Goal: Complete application form

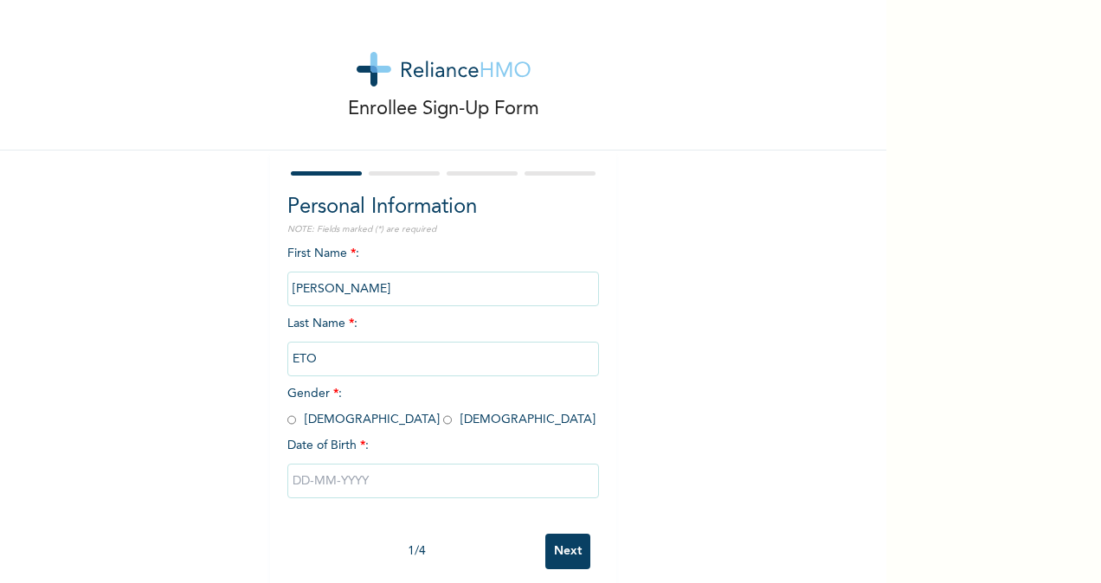
click at [287, 421] on input "radio" at bounding box center [291, 420] width 9 height 16
radio input "true"
click at [294, 485] on input "text" at bounding box center [443, 481] width 312 height 35
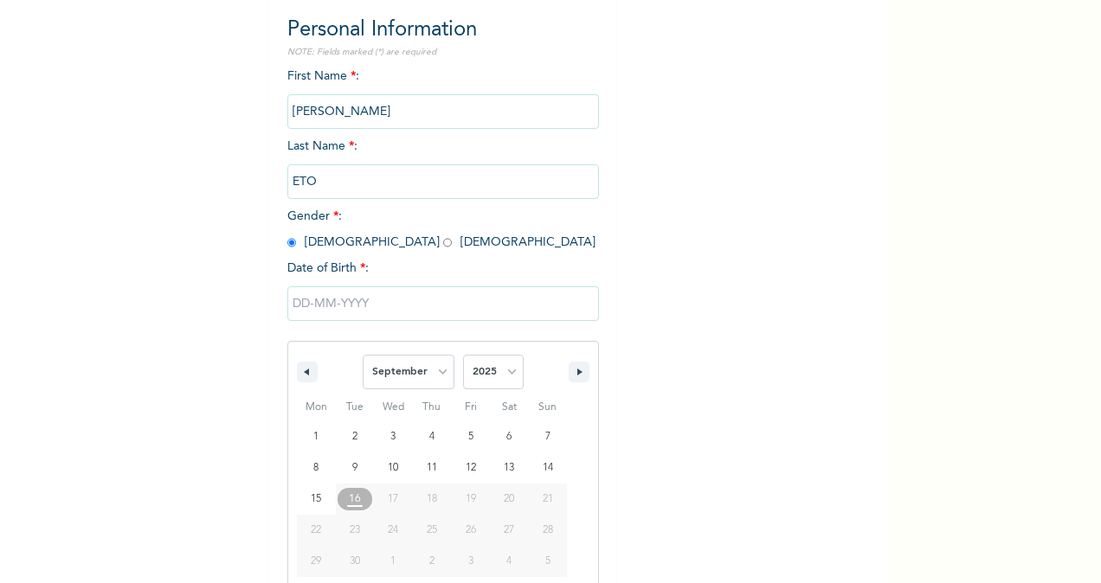
scroll to position [204, 0]
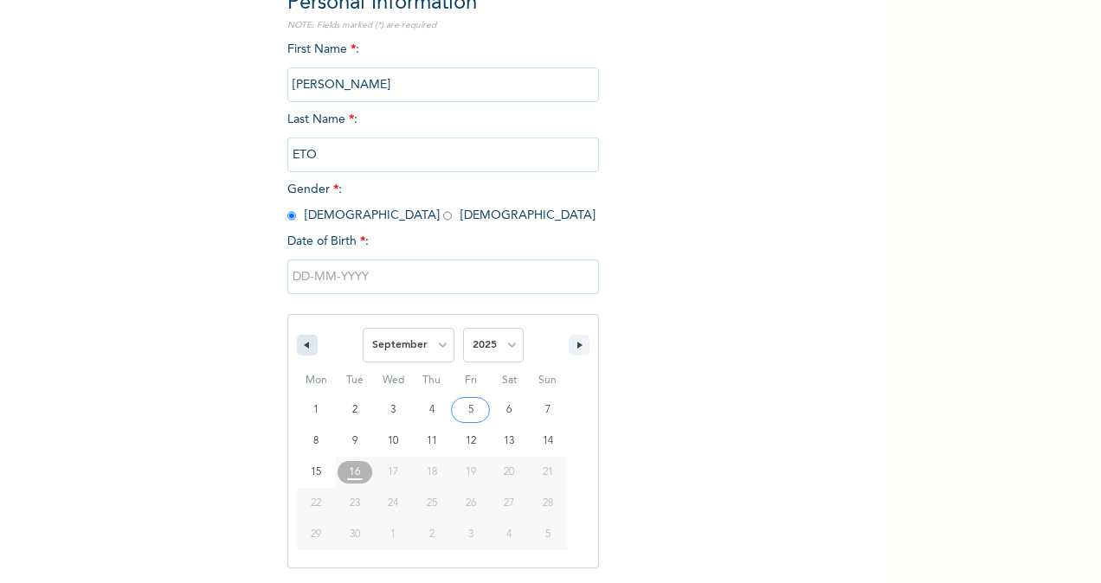
click at [300, 346] on icon "button" at bounding box center [304, 345] width 9 height 7
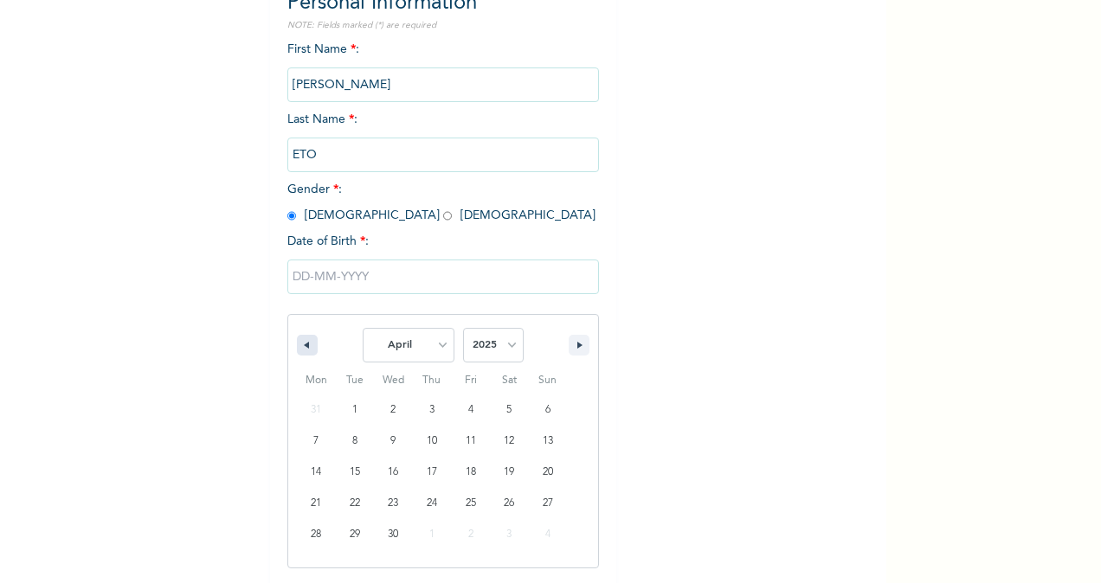
click at [300, 346] on icon "button" at bounding box center [304, 345] width 9 height 7
select select "11"
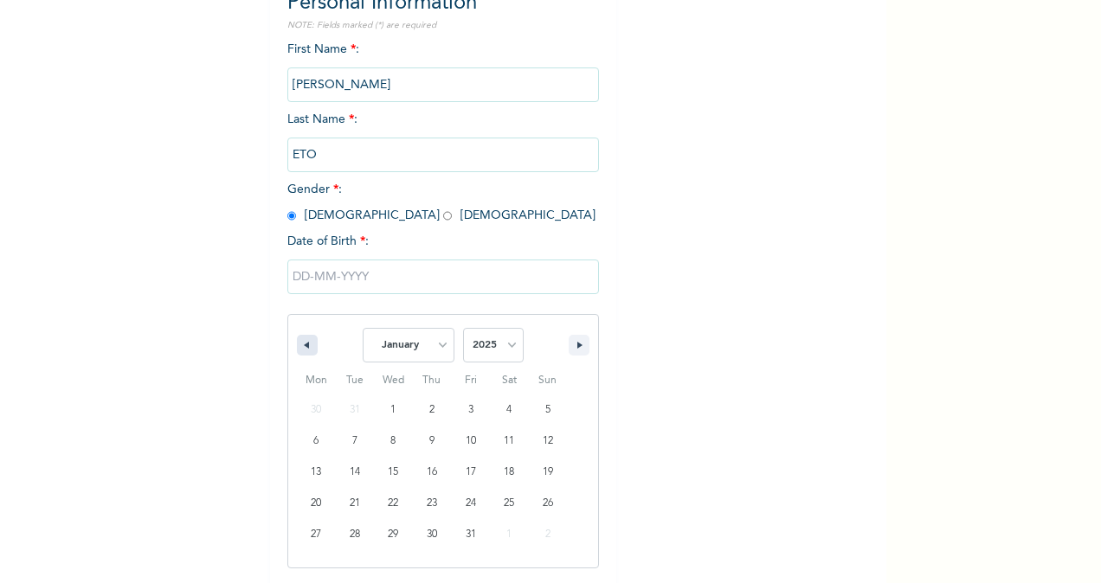
select select "2024"
click at [300, 346] on icon "button" at bounding box center [304, 345] width 9 height 7
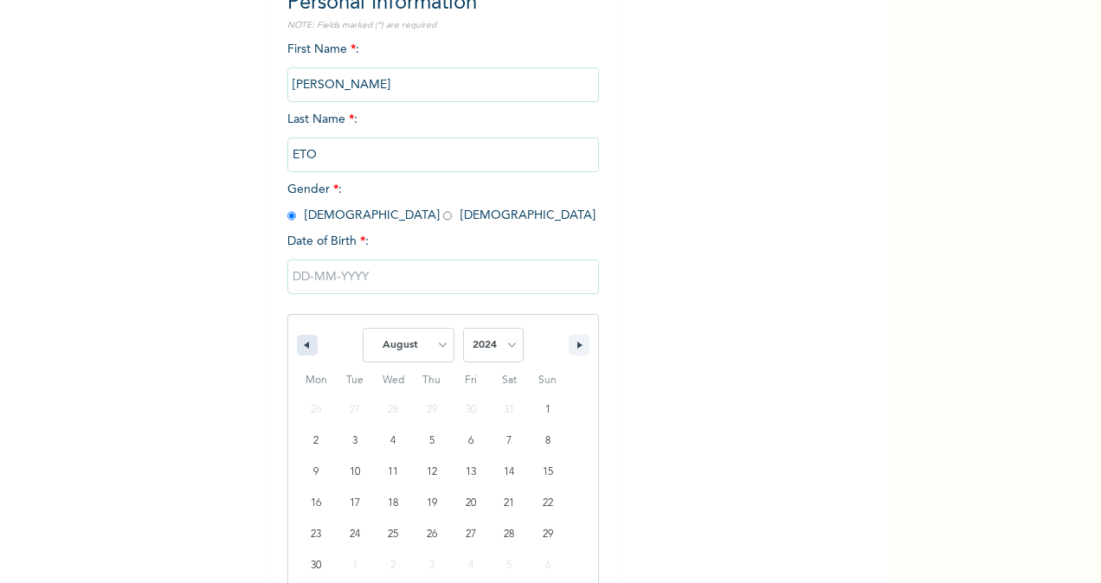
click at [300, 346] on icon "button" at bounding box center [304, 345] width 9 height 7
select select "4"
click at [506, 345] on select "2025 2024 2023 2022 2021 2020 2019 2018 2017 2016 2015 2014 2013 2012 2011 2010…" at bounding box center [493, 345] width 61 height 35
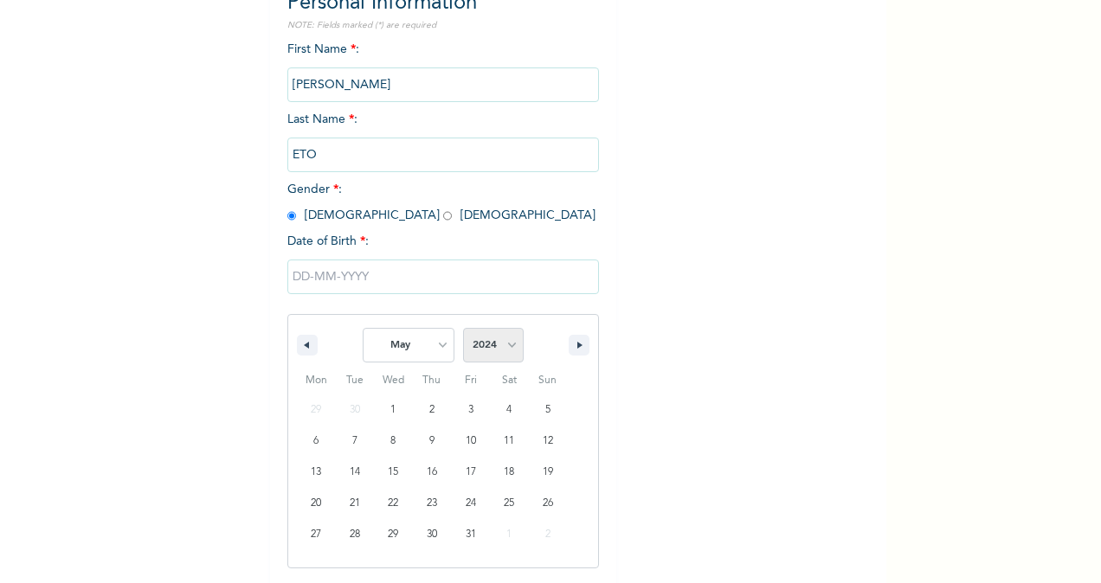
click at [506, 345] on select "2025 2024 2023 2022 2021 2020 2019 2018 2017 2016 2015 2014 2013 2012 2011 2010…" at bounding box center [493, 345] width 61 height 35
select select "1969"
click at [463, 330] on select "2025 2024 2023 2022 2021 2020 2019 2018 2017 2016 2015 2014 2013 2012 2011 2010…" at bounding box center [493, 345] width 61 height 35
click at [436, 346] on select "January February March April May June July August September October November De…" at bounding box center [409, 345] width 92 height 35
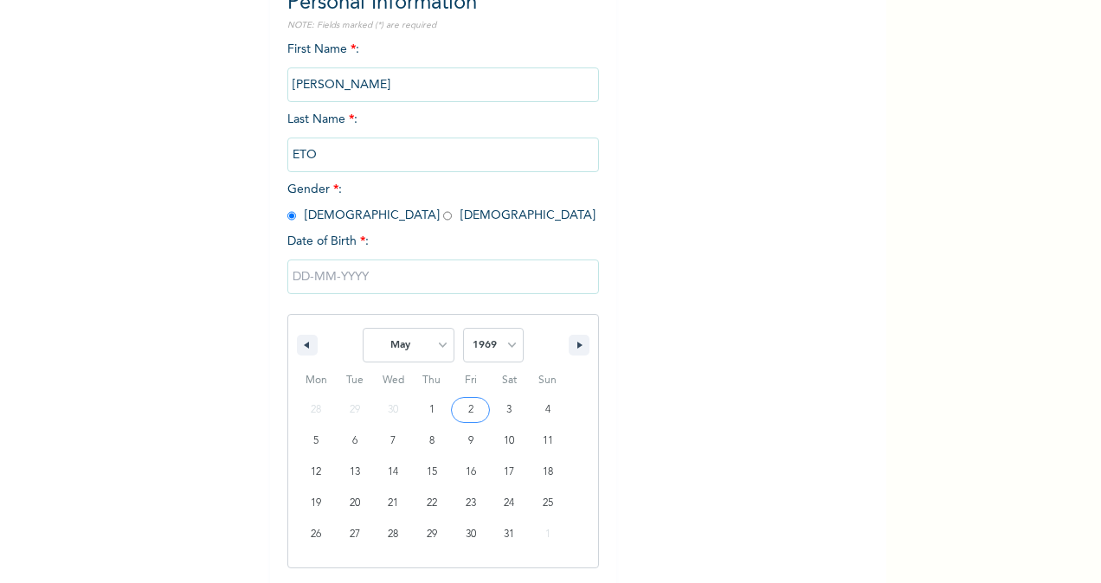
select select "10"
click at [363, 330] on select "January February March April May June July August September October November De…" at bounding box center [409, 345] width 92 height 35
type input "11/22/1969"
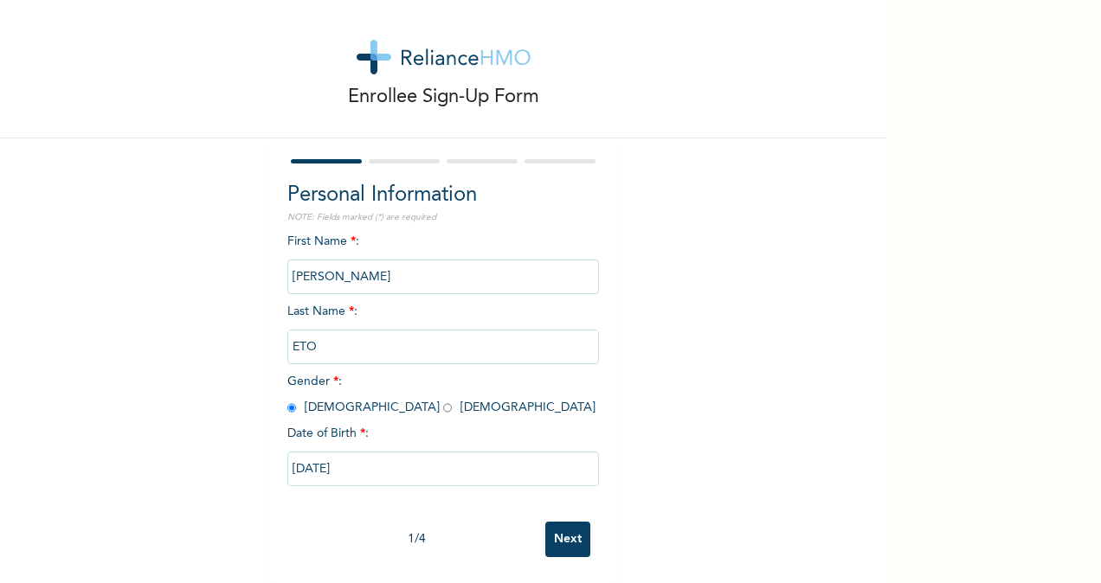
click at [557, 522] on input "Next" at bounding box center [567, 539] width 45 height 35
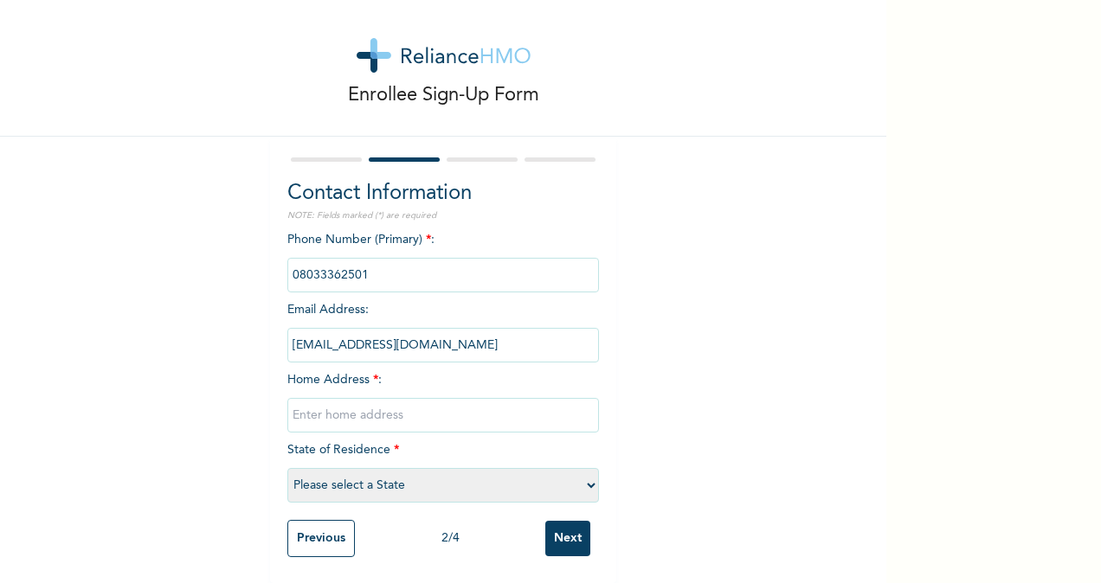
click at [291, 401] on input "text" at bounding box center [443, 415] width 312 height 35
type input "NO. 8 FRAZER STREET CALABAR"
click at [583, 473] on select "Please select a State Abia Abuja (FCT) Adamawa Akwa Ibom Anambra Bauchi Bayelsa…" at bounding box center [443, 485] width 312 height 35
select select "9"
click at [287, 468] on select "Please select a State Abia Abuja (FCT) Adamawa Akwa Ibom Anambra Bauchi Bayelsa…" at bounding box center [443, 485] width 312 height 35
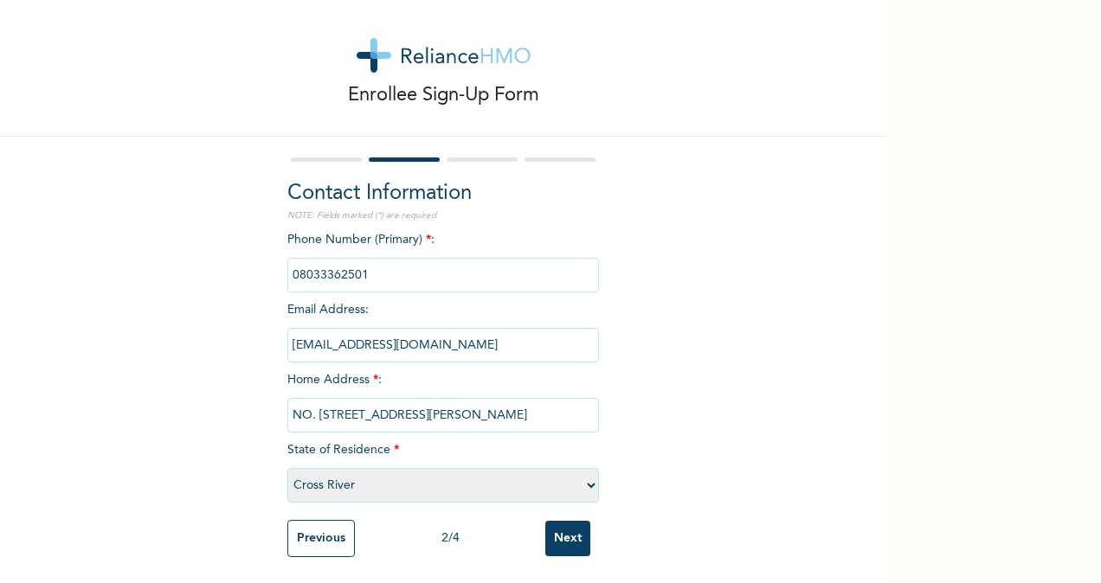
scroll to position [29, 0]
click at [557, 525] on input "Next" at bounding box center [567, 538] width 45 height 35
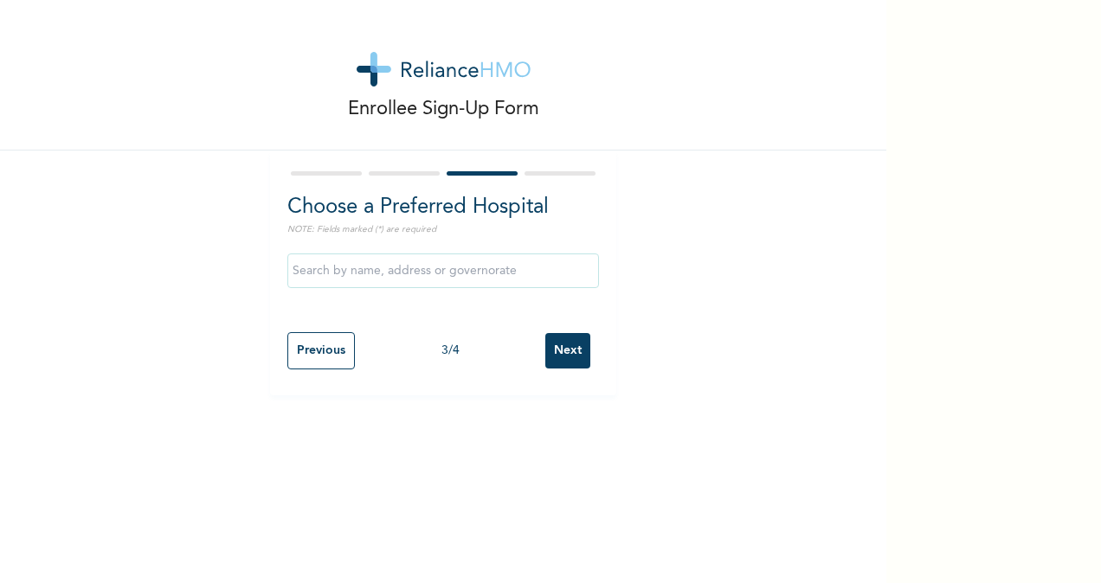
scroll to position [0, 0]
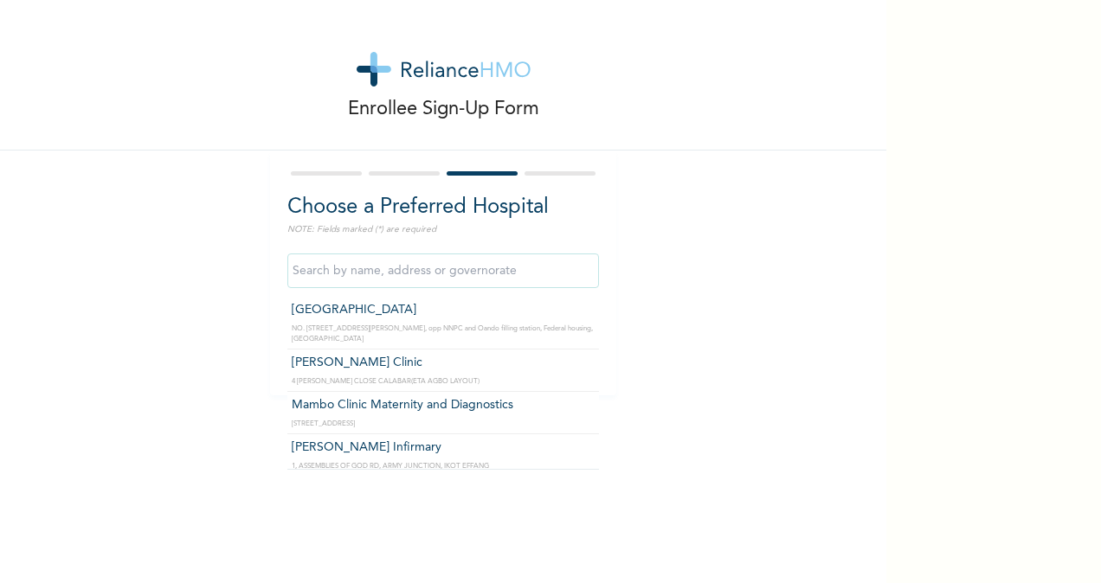
click at [415, 271] on input "text" at bounding box center [443, 271] width 312 height 35
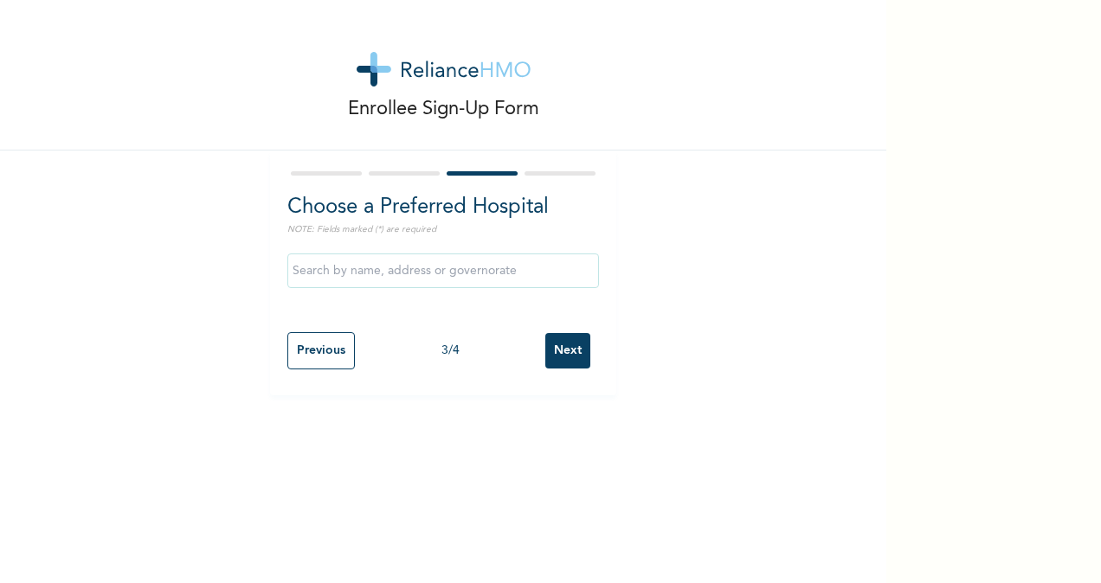
click at [711, 324] on div "Enrollee Sign-Up Form Choose a Preferred Hospital NOTE: Fields marked (*) are r…" at bounding box center [443, 198] width 886 height 396
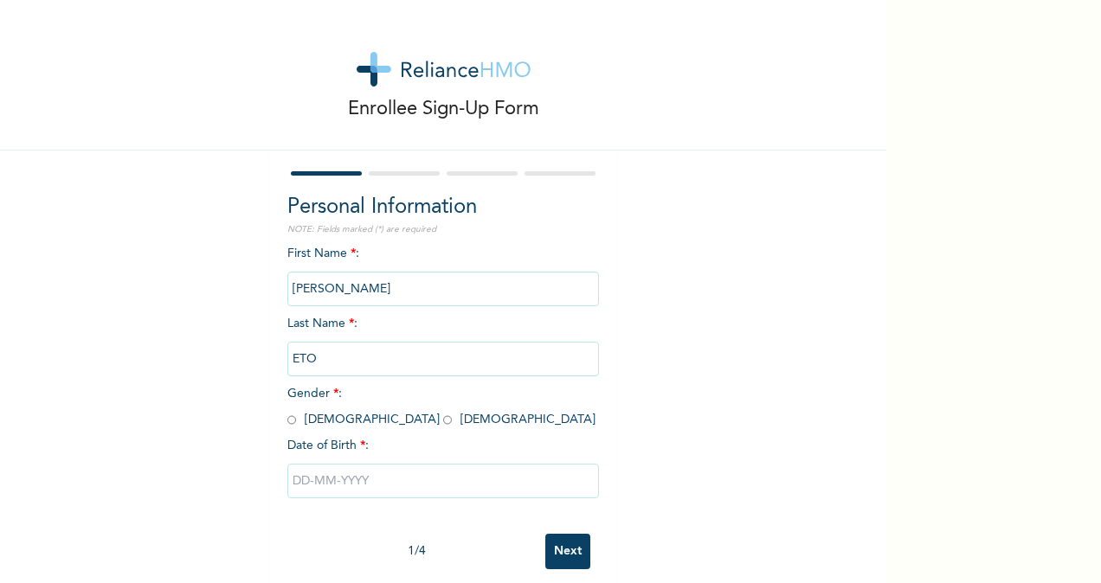
click at [287, 426] on input "radio" at bounding box center [291, 420] width 9 height 16
radio input "true"
click at [301, 483] on input "text" at bounding box center [443, 481] width 312 height 35
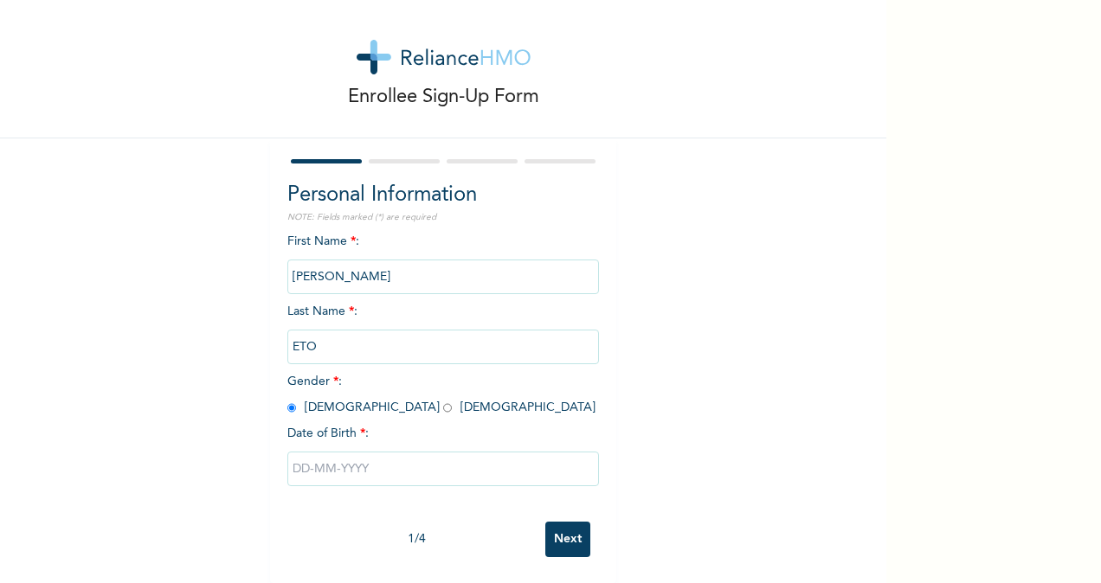
select select "8"
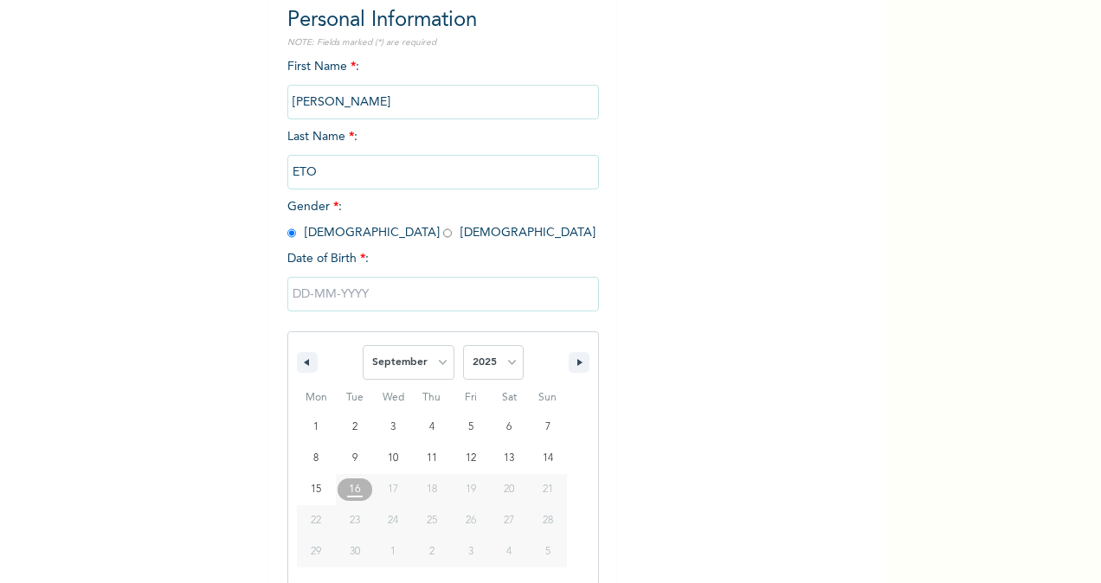
scroll to position [204, 0]
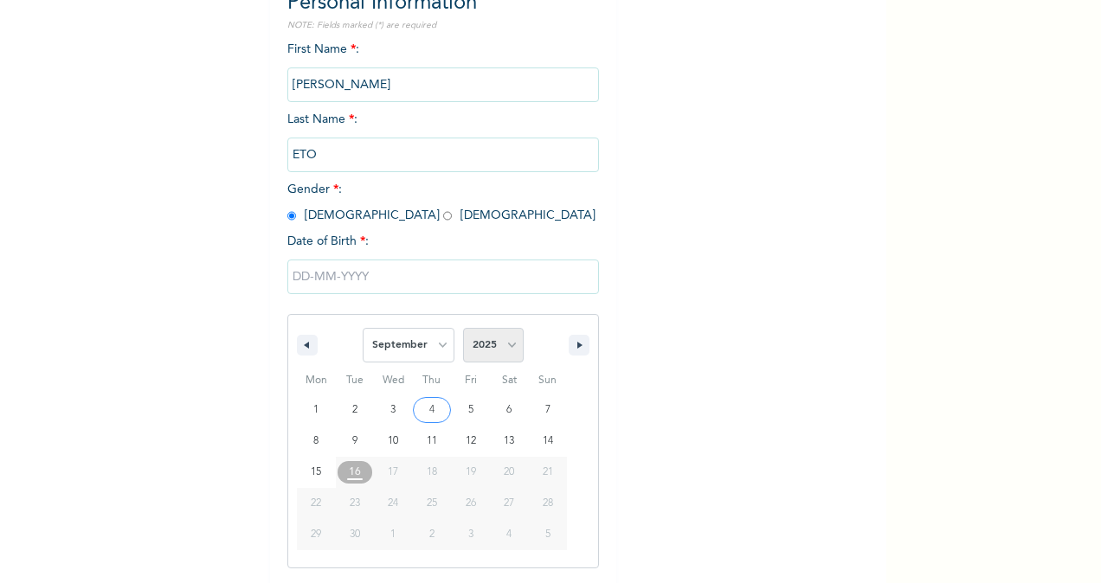
click at [508, 346] on select "2025 2024 2023 2022 2021 2020 2019 2018 2017 2016 2015 2014 2013 2012 2011 2010…" at bounding box center [493, 345] width 61 height 35
select select "1969"
click at [463, 330] on select "2025 2024 2023 2022 2021 2020 2019 2018 2017 2016 2015 2014 2013 2012 2011 2010…" at bounding box center [493, 345] width 61 height 35
drag, startPoint x: 312, startPoint y: 509, endPoint x: 438, endPoint y: 345, distance: 206.7
click at [438, 345] on div "January February March April May June July August September October November De…" at bounding box center [443, 441] width 312 height 254
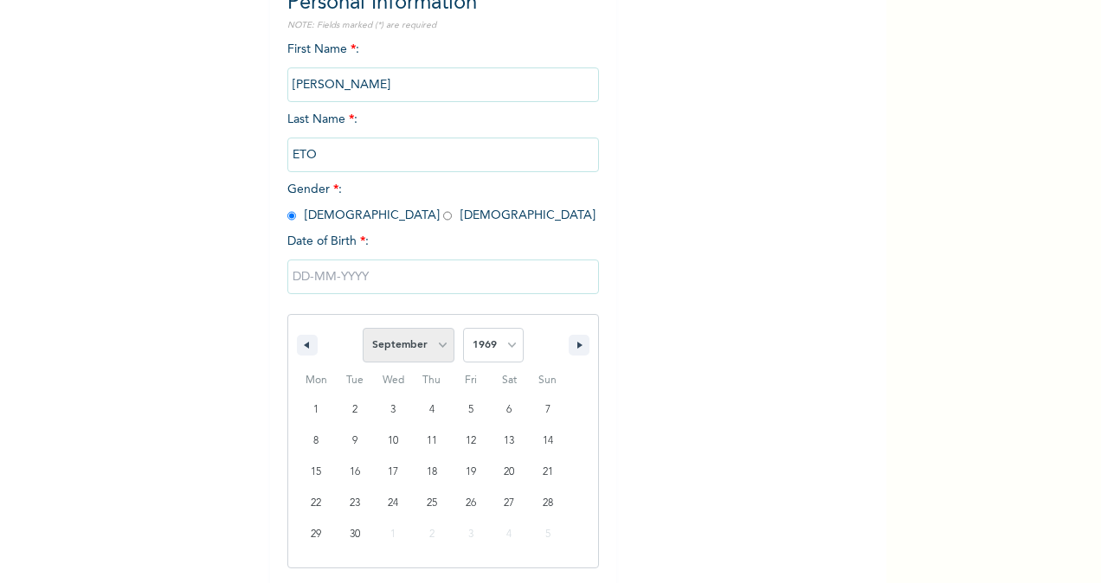
click at [438, 345] on select "January February March April May June July August September October November De…" at bounding box center [409, 345] width 92 height 35
select select "10"
click at [363, 330] on select "January February March April May June July August September October November De…" at bounding box center [409, 345] width 92 height 35
type input "11/22/1969"
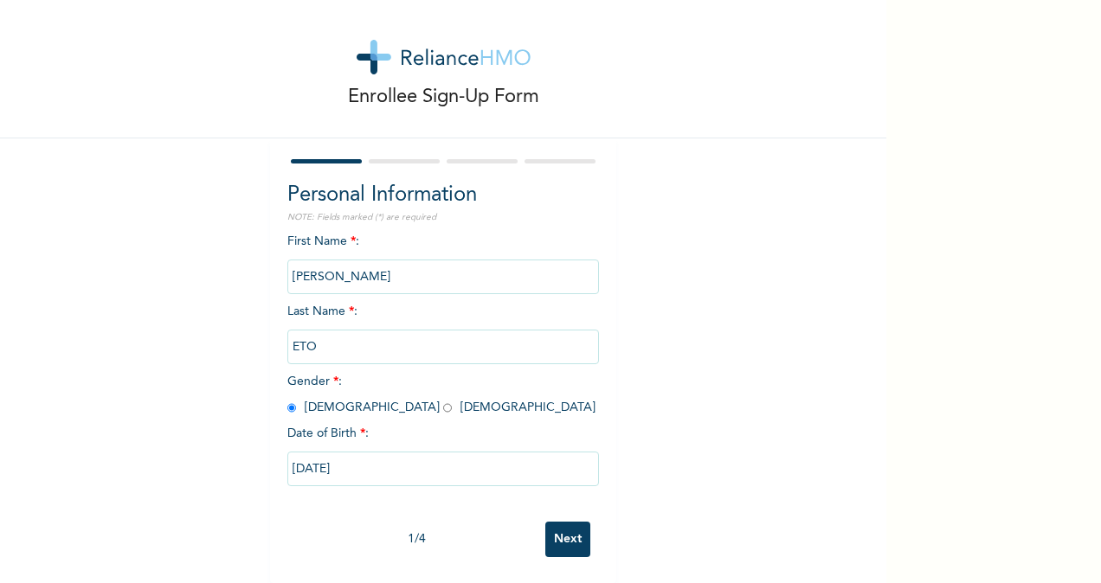
click at [557, 522] on input "Next" at bounding box center [567, 539] width 45 height 35
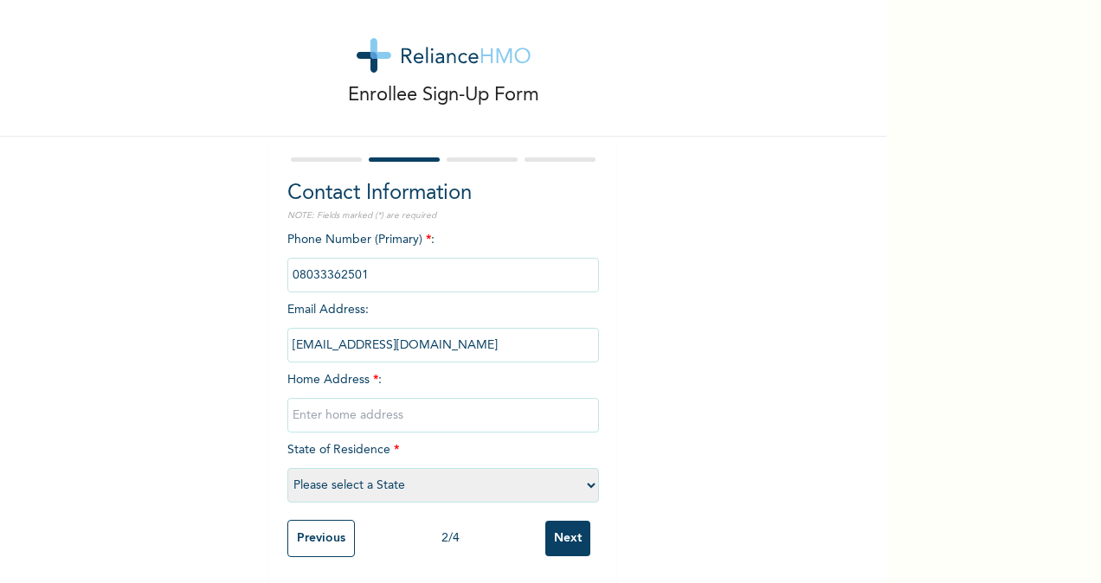
click at [287, 403] on input "text" at bounding box center [443, 415] width 312 height 35
type input "PLACE OF PEACE ESTATE, WARRI"
click at [583, 474] on select "Please select a State Abia Abuja (FCT) Adamawa Akwa Ibom Anambra Bauchi Bayelsa…" at bounding box center [443, 485] width 312 height 35
select select "10"
click at [287, 468] on select "Please select a State Abia Abuja (FCT) Adamawa Akwa Ibom Anambra Bauchi Bayelsa…" at bounding box center [443, 485] width 312 height 35
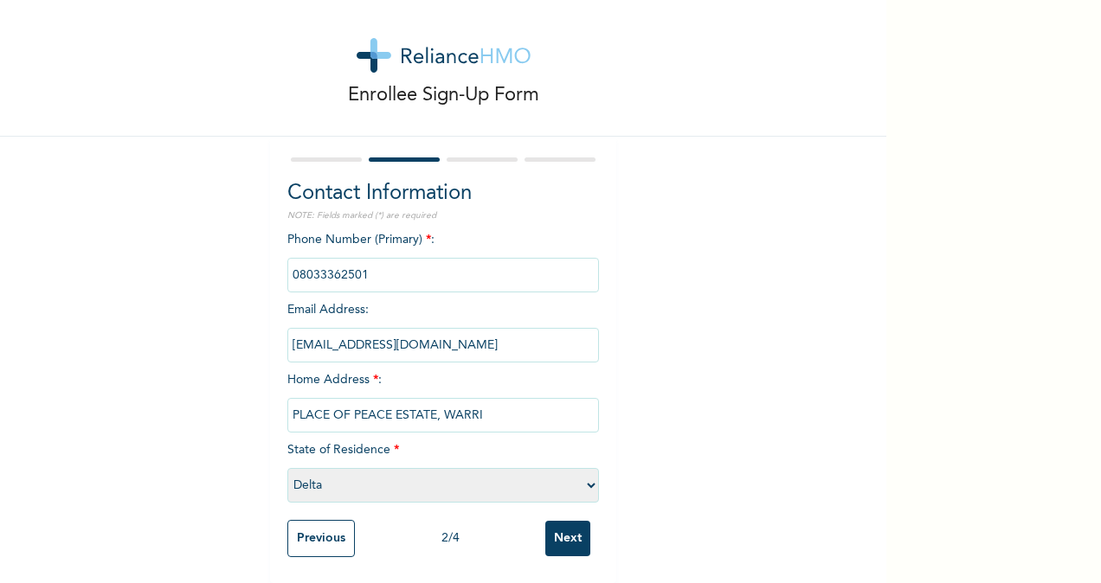
click at [559, 522] on input "Next" at bounding box center [567, 538] width 45 height 35
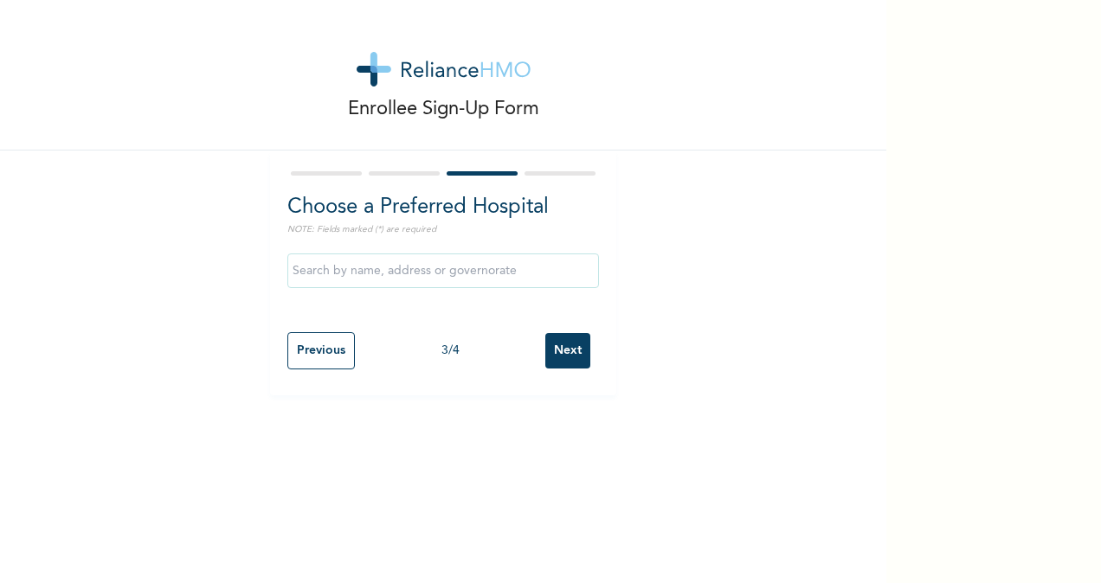
scroll to position [0, 0]
click at [313, 272] on input "text" at bounding box center [443, 271] width 312 height 35
click at [415, 270] on input "HUMANITY HOSPITAL" at bounding box center [443, 271] width 312 height 35
type input "H"
type input "Regal Hospital- warri"
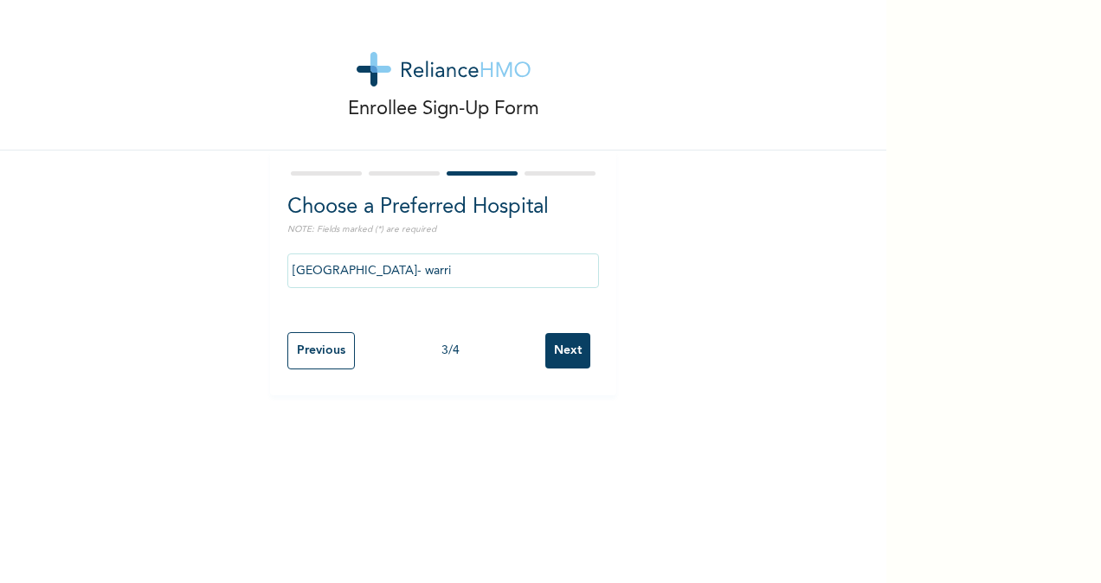
click at [561, 349] on input "Next" at bounding box center [567, 350] width 45 height 35
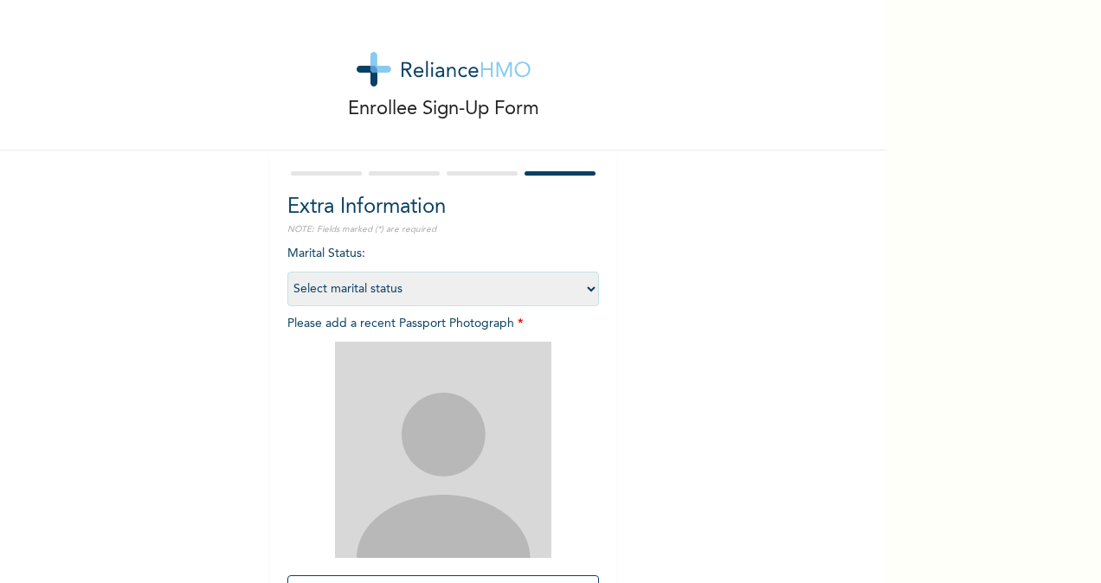
click at [585, 287] on select "Select marital status Single Married Divorced Widow/Widower" at bounding box center [443, 289] width 312 height 35
select select "2"
click at [287, 272] on select "Select marital status Single Married Divorced Widow/Widower" at bounding box center [443, 289] width 312 height 35
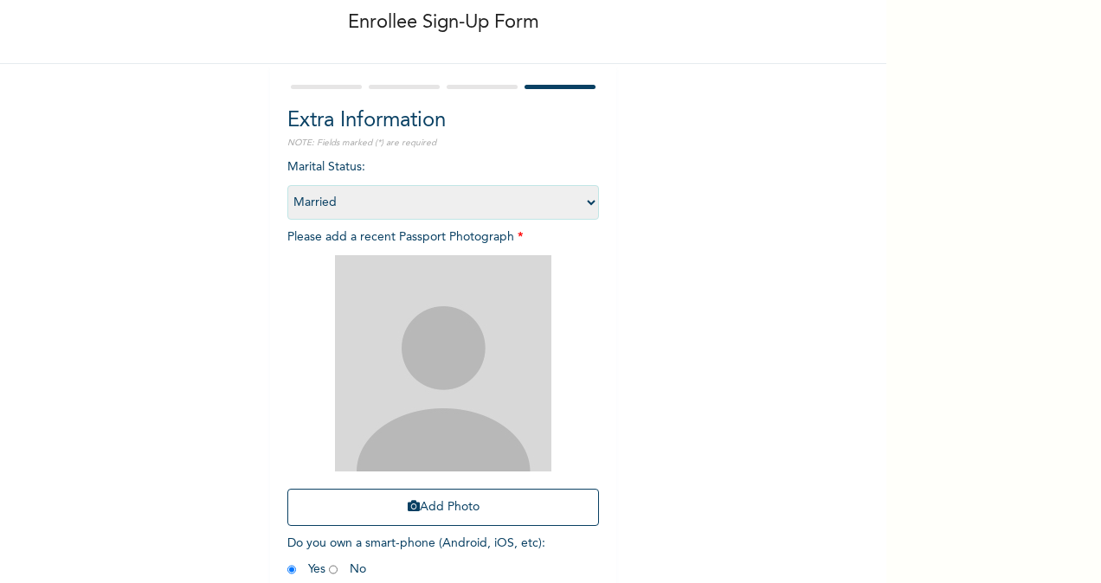
scroll to position [173, 0]
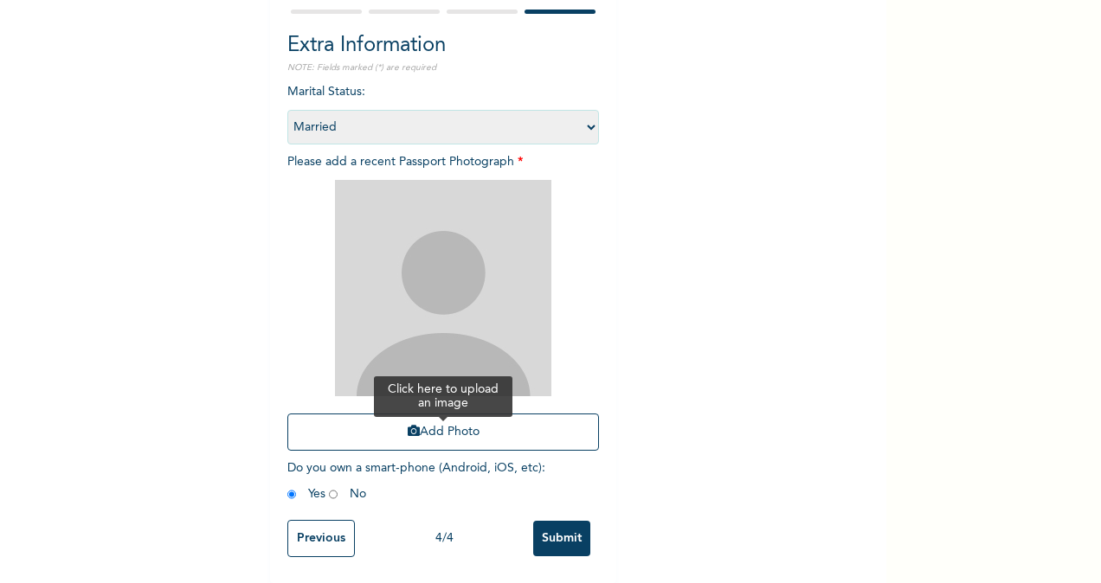
click at [408, 425] on icon "button" at bounding box center [414, 431] width 12 height 12
drag, startPoint x: 400, startPoint y: 323, endPoint x: 390, endPoint y: 296, distance: 28.8
click at [390, 296] on img at bounding box center [443, 288] width 216 height 216
click at [434, 421] on button "Add Photo" at bounding box center [443, 432] width 312 height 37
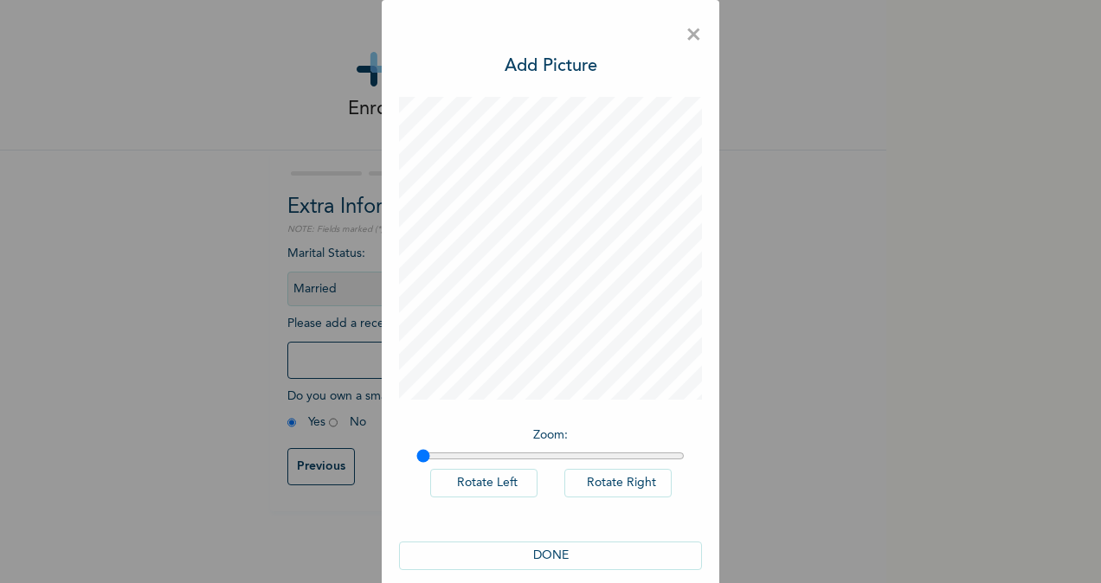
drag, startPoint x: 383, startPoint y: 148, endPoint x: 690, endPoint y: 36, distance: 326.9
click at [690, 36] on span "×" at bounding box center [694, 35] width 16 height 36
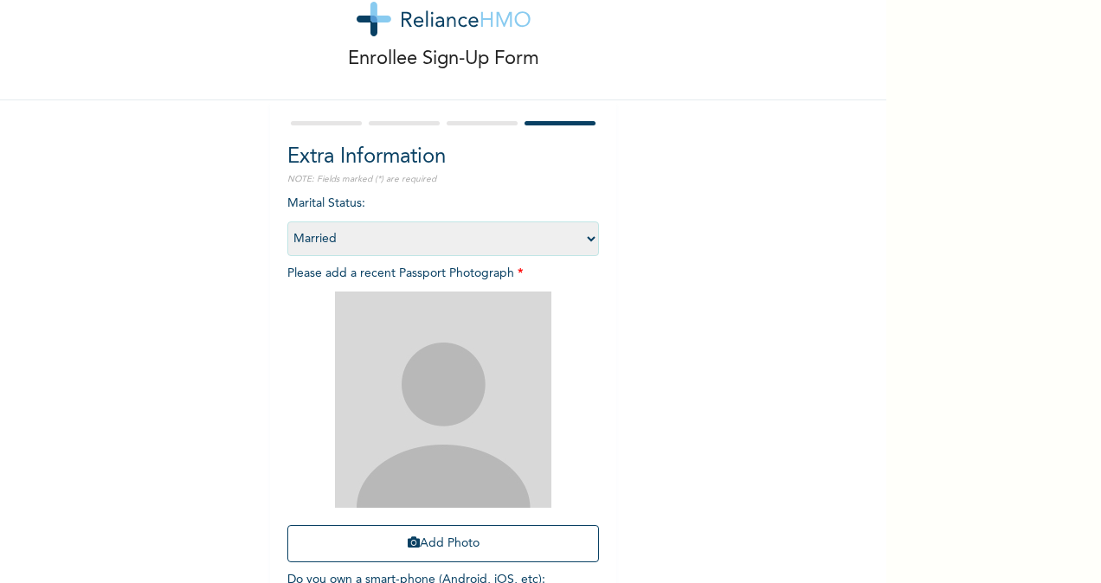
scroll to position [177, 0]
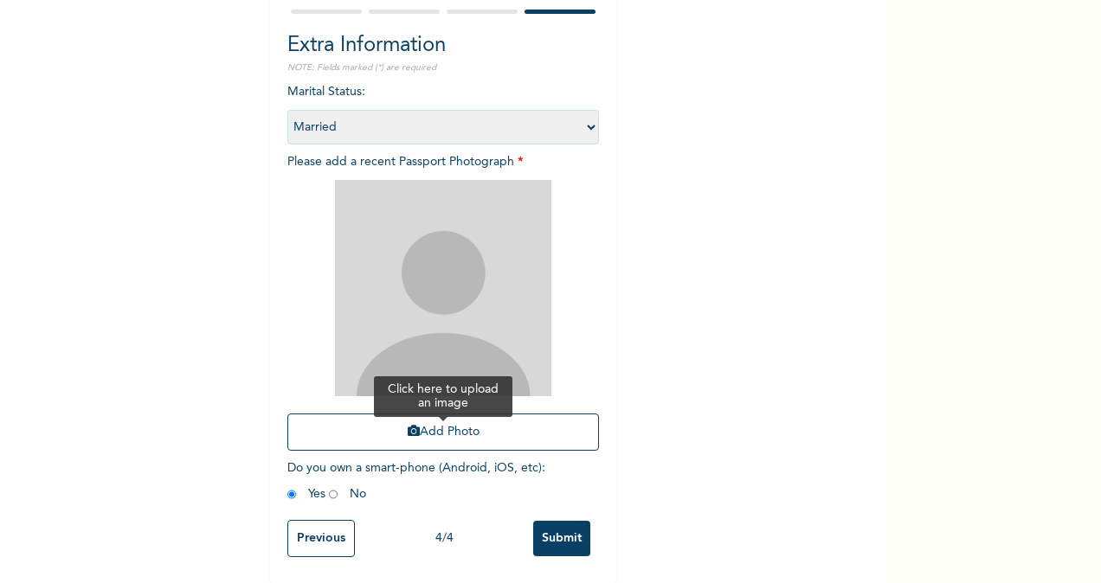
click at [429, 415] on button "Add Photo" at bounding box center [443, 432] width 312 height 37
click at [442, 417] on button "Add Photo" at bounding box center [443, 432] width 312 height 37
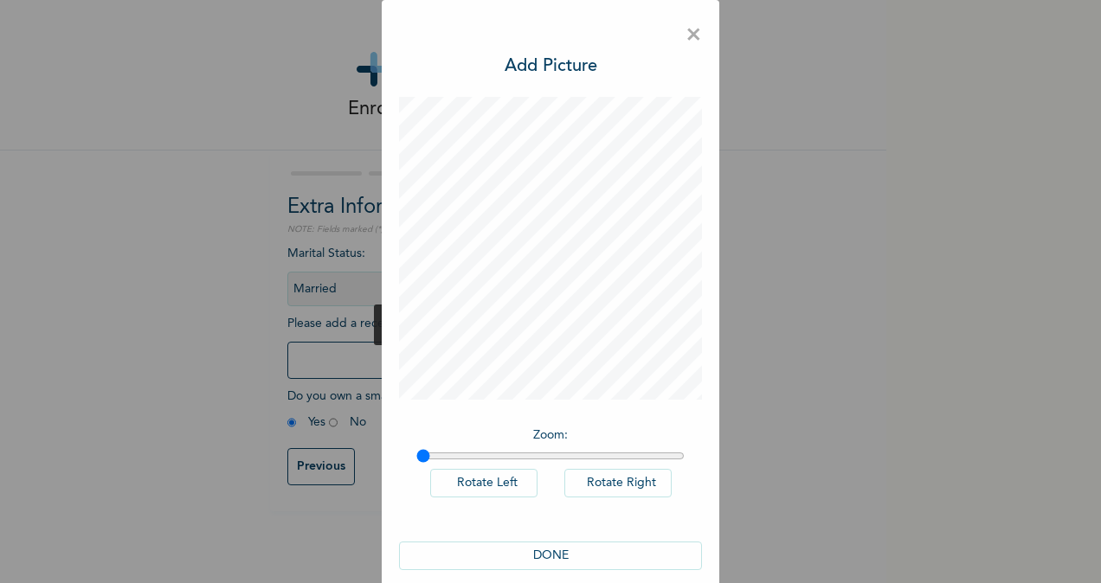
scroll to position [0, 0]
drag, startPoint x: 420, startPoint y: 455, endPoint x: 490, endPoint y: 455, distance: 70.1
type input "1.29"
click at [490, 455] on input "range" at bounding box center [550, 456] width 268 height 14
click at [547, 554] on button "DONE" at bounding box center [550, 556] width 303 height 29
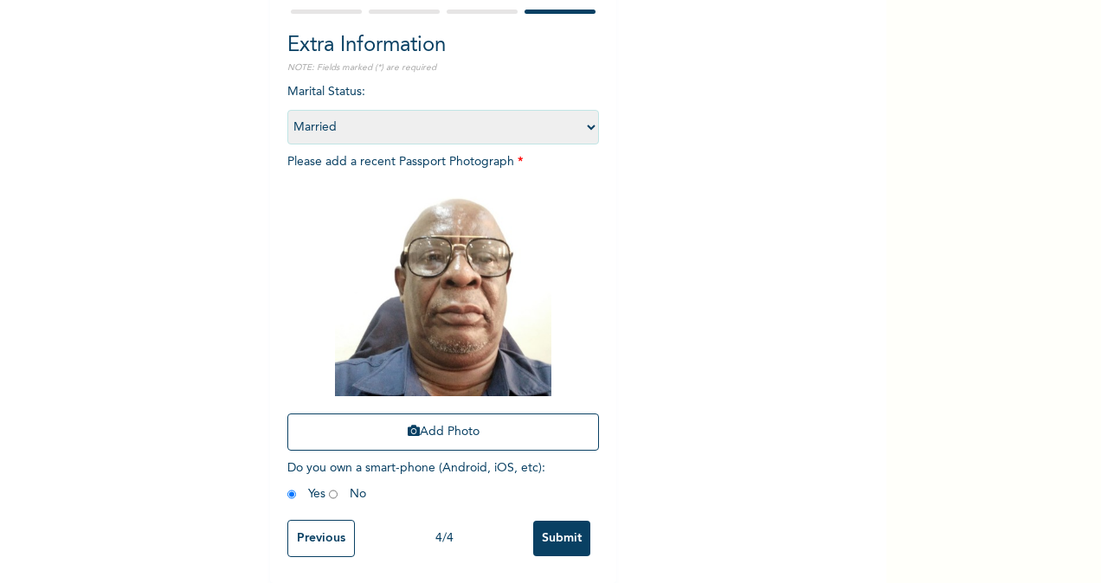
scroll to position [177, 0]
click at [566, 521] on input "Submit" at bounding box center [561, 538] width 57 height 35
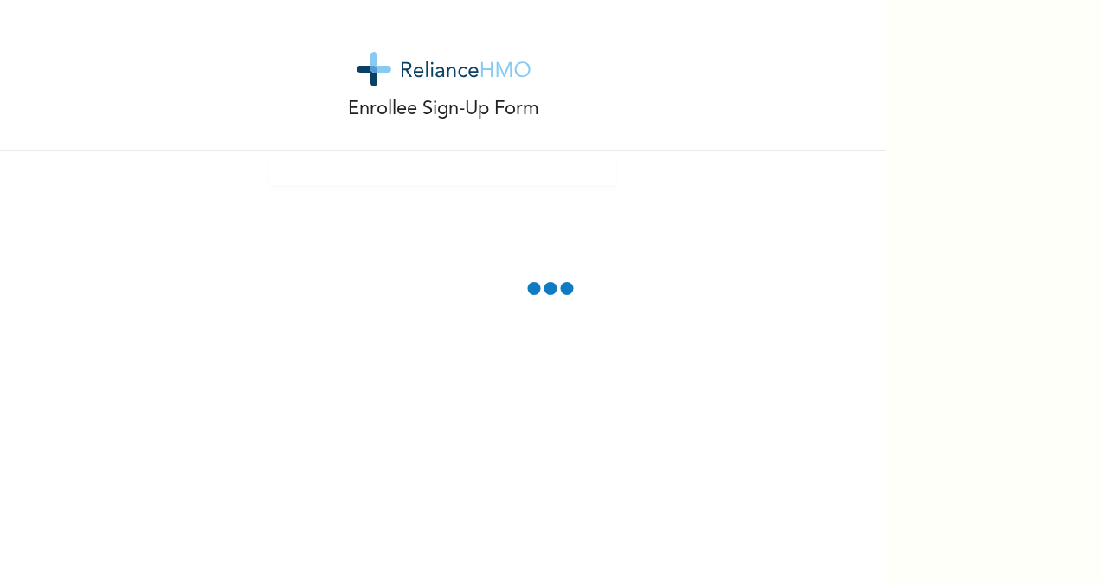
scroll to position [0, 0]
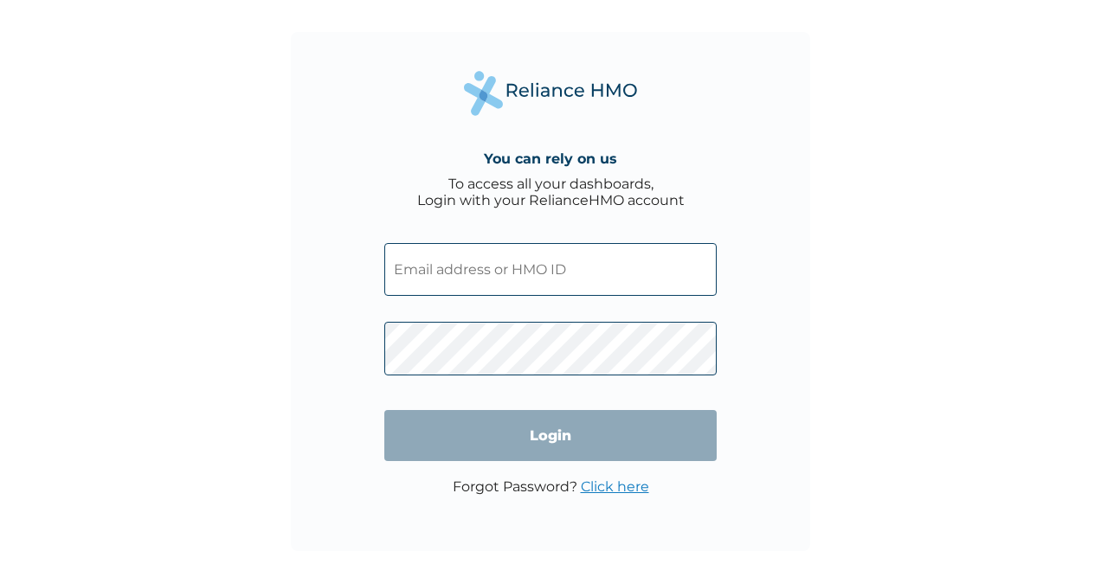
click at [521, 274] on input "text" at bounding box center [550, 269] width 332 height 53
type input "[EMAIL_ADDRESS][DOMAIN_NAME]"
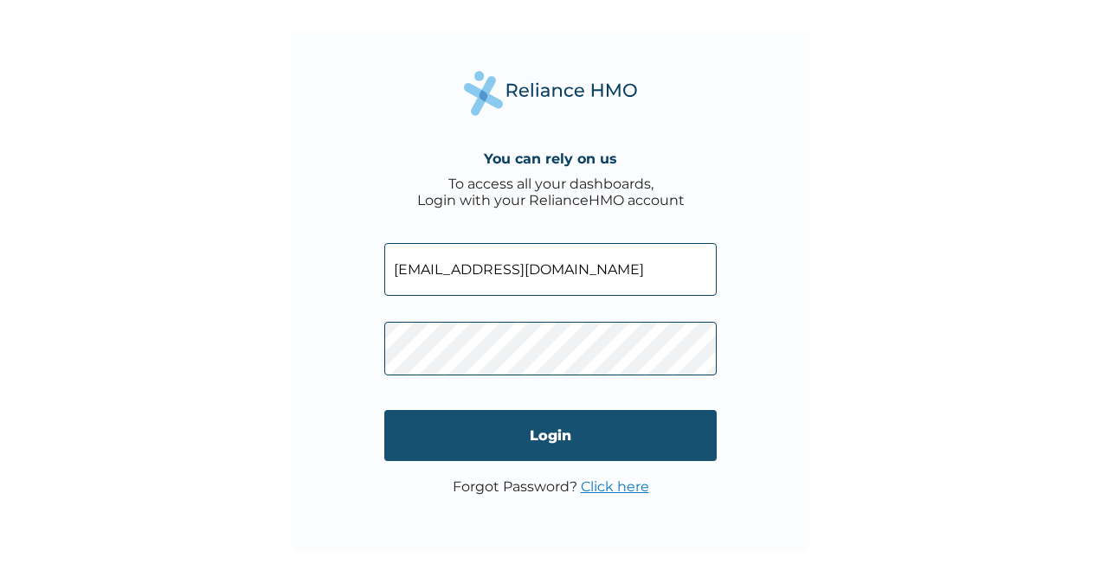
click at [559, 437] on input "Login" at bounding box center [550, 435] width 332 height 51
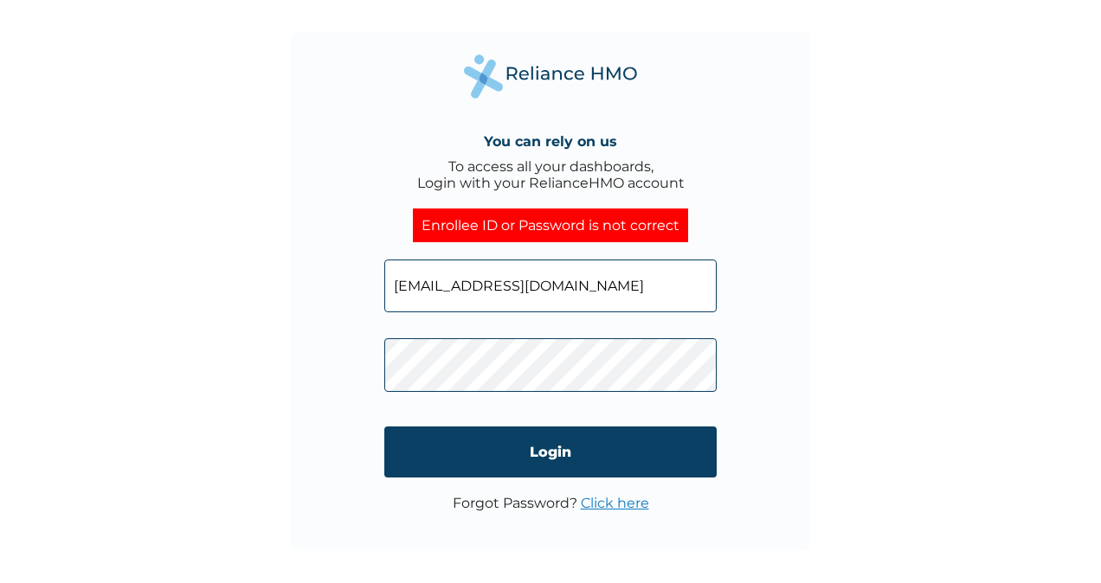
click at [436, 289] on input "[EMAIL_ADDRESS][DOMAIN_NAME]" at bounding box center [550, 286] width 332 height 53
click at [578, 286] on input "[EMAIL_ADDRESS][DOMAIN_NAME]" at bounding box center [550, 286] width 332 height 53
type input "a"
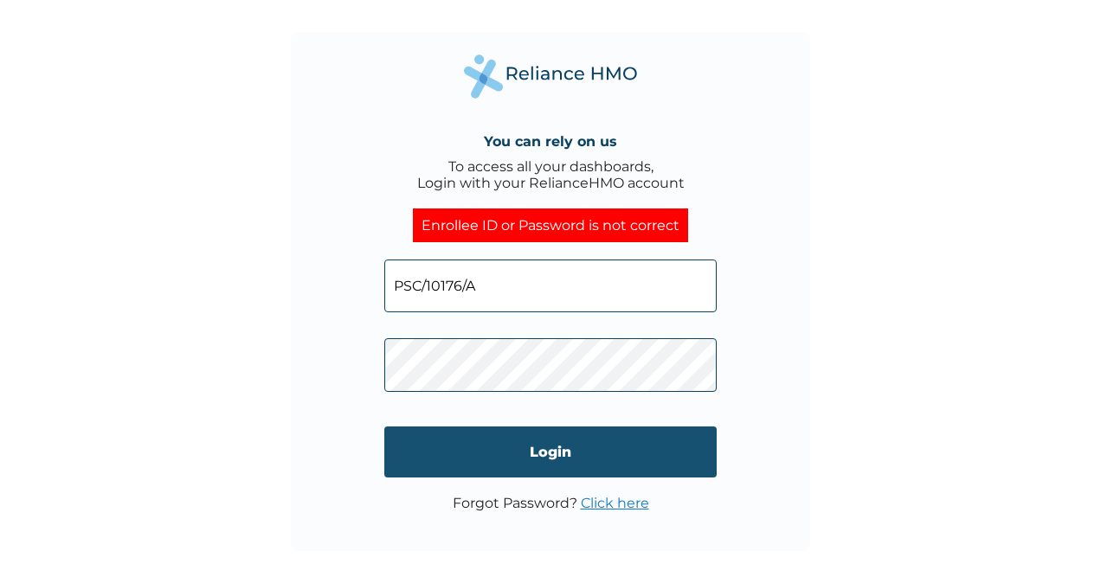
type input "PSC/10176/A"
click at [571, 456] on input "Login" at bounding box center [550, 452] width 332 height 51
click at [549, 458] on input "Login" at bounding box center [550, 452] width 332 height 51
click at [605, 448] on input "Login" at bounding box center [550, 452] width 332 height 51
click at [538, 455] on input "Login" at bounding box center [550, 452] width 332 height 51
